Goal: Navigation & Orientation: Understand site structure

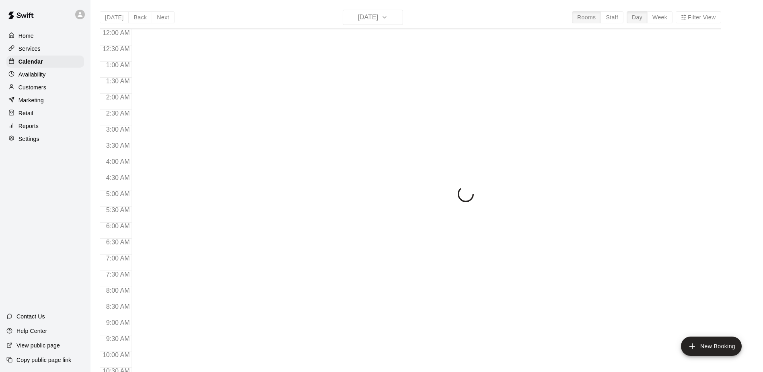
scroll to position [421, 0]
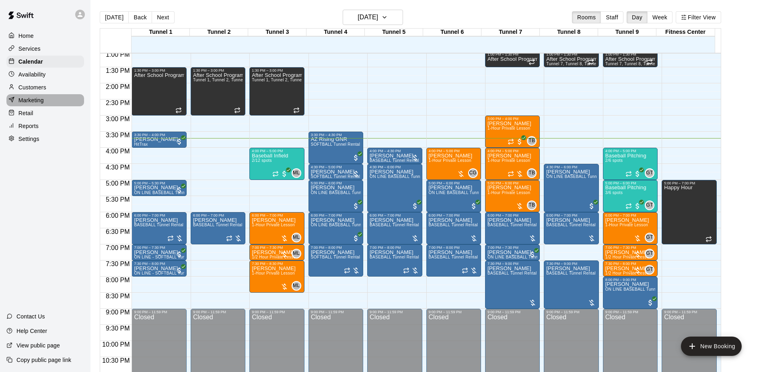
click at [35, 103] on p "Marketing" at bounding box center [31, 100] width 25 height 8
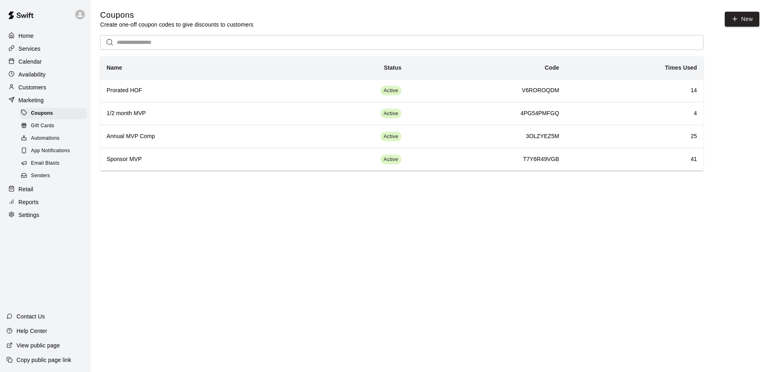
click at [43, 167] on span "Email Blasts" at bounding box center [45, 163] width 29 height 8
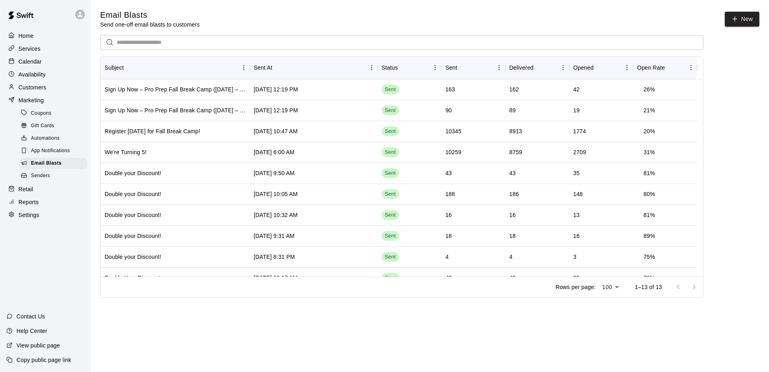
click at [37, 46] on p "Services" at bounding box center [30, 49] width 22 height 8
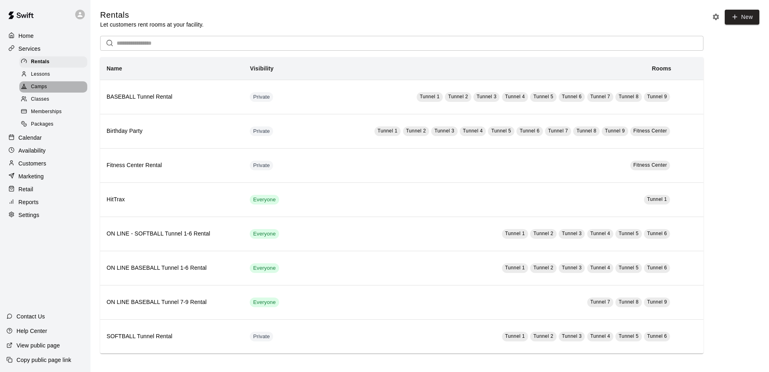
click at [45, 85] on span "Camps" at bounding box center [39, 87] width 16 height 8
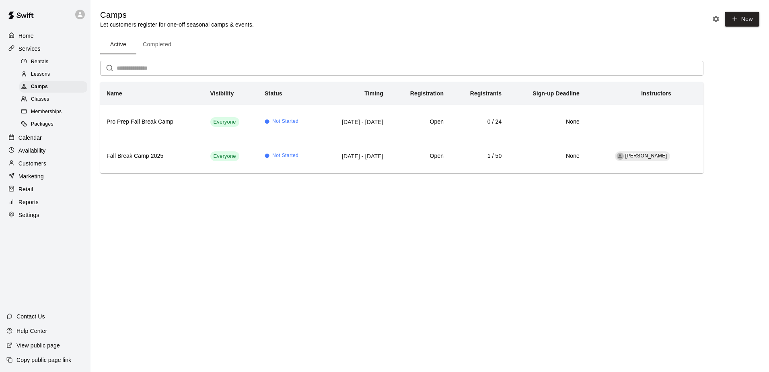
click at [37, 177] on div "Marketing" at bounding box center [45, 176] width 78 height 12
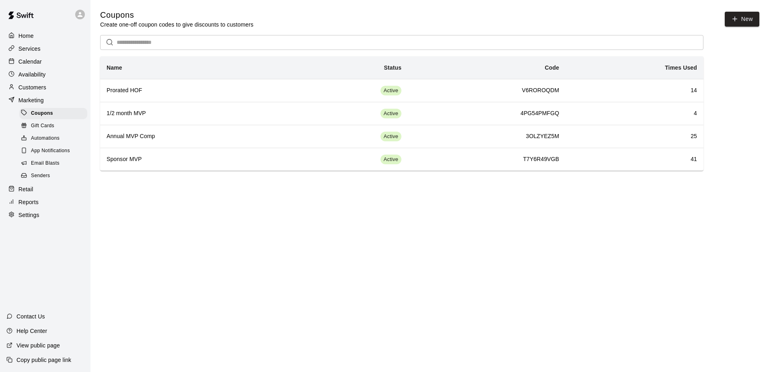
click at [31, 33] on p "Home" at bounding box center [26, 36] width 15 height 8
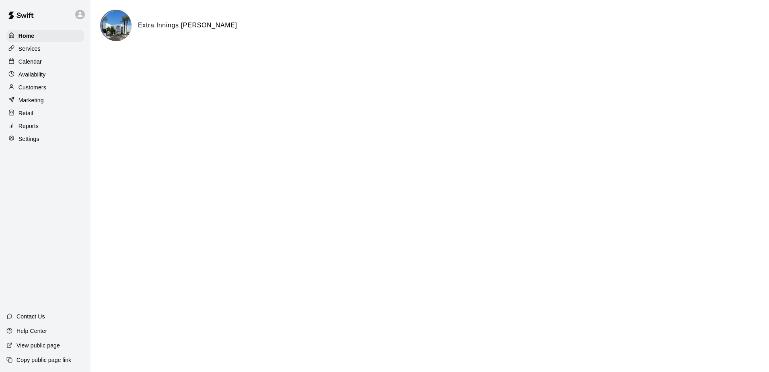
click at [42, 60] on div "Calendar" at bounding box center [45, 62] width 78 height 12
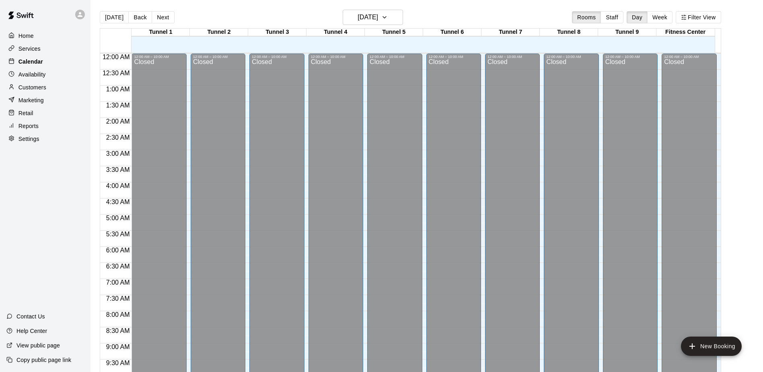
scroll to position [421, 0]
